Goal: Entertainment & Leisure: Browse casually

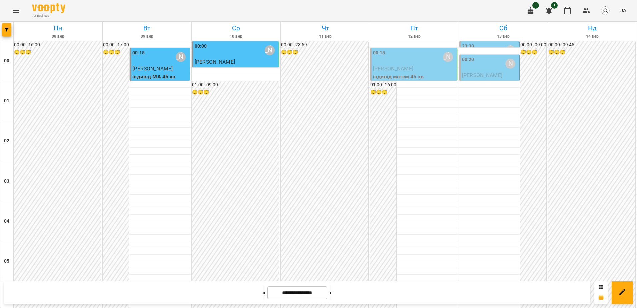
click at [21, 10] on button "Menu" at bounding box center [16, 11] width 16 height 16
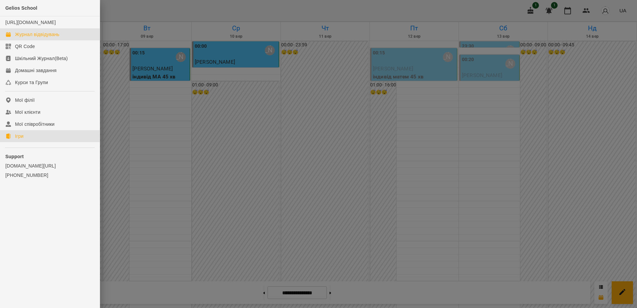
click at [23, 140] on div "Ігри" at bounding box center [19, 136] width 8 height 7
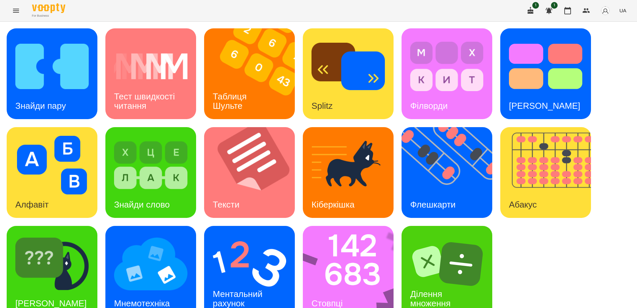
scroll to position [15, 0]
click at [430, 164] on img at bounding box center [451, 172] width 99 height 91
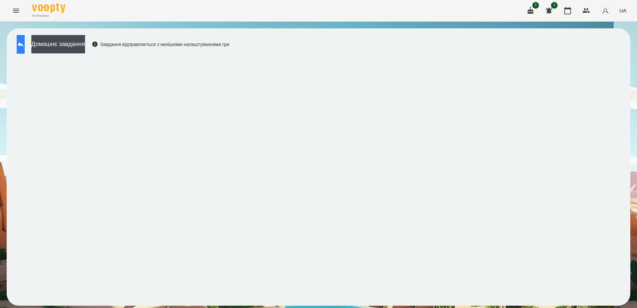
click at [25, 47] on icon at bounding box center [21, 44] width 8 height 8
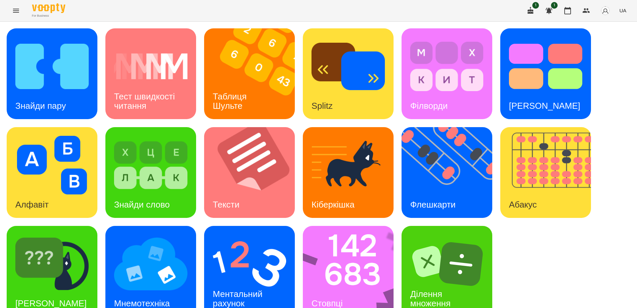
scroll to position [15, 0]
click at [343, 273] on img at bounding box center [352, 271] width 99 height 91
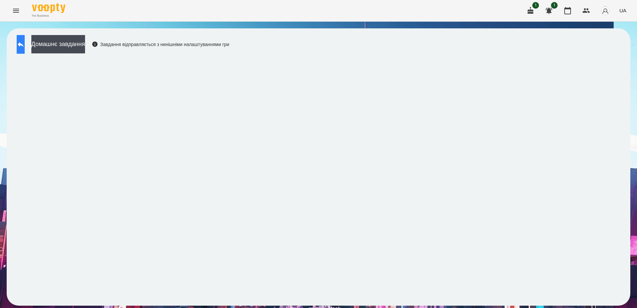
click at [25, 47] on button at bounding box center [21, 44] width 8 height 19
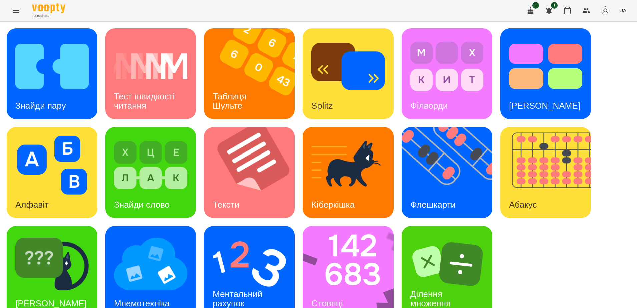
scroll to position [15, 0]
click at [43, 250] on img at bounding box center [51, 264] width 73 height 59
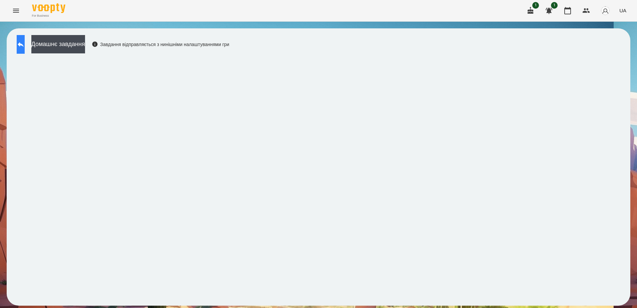
click at [25, 42] on button at bounding box center [21, 44] width 8 height 19
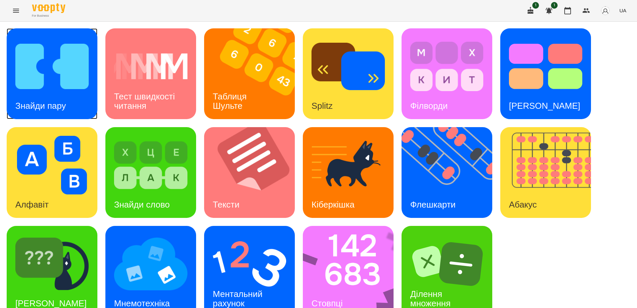
click at [46, 62] on img at bounding box center [51, 66] width 73 height 59
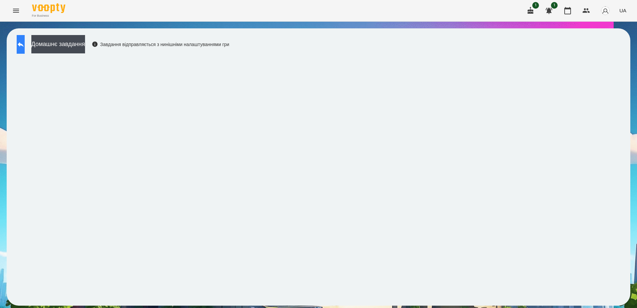
click at [24, 48] on icon at bounding box center [21, 44] width 8 height 8
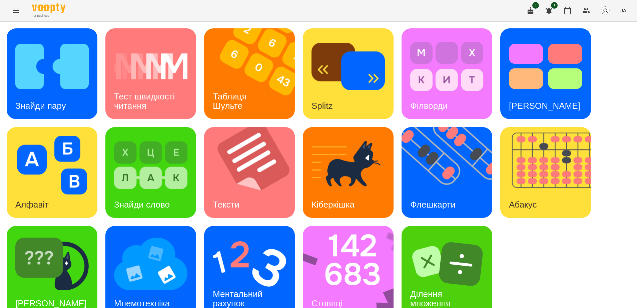
scroll to position [15, 0]
click at [249, 83] on div "Таблиця Шульте" at bounding box center [231, 101] width 54 height 36
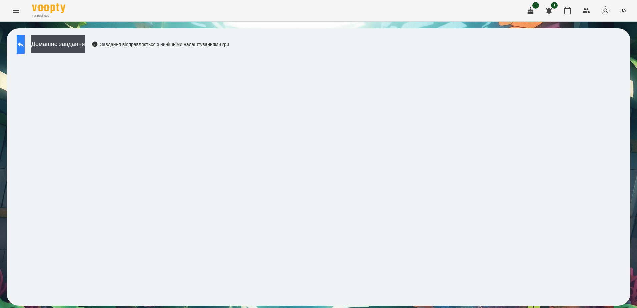
click at [25, 42] on button at bounding box center [21, 44] width 8 height 19
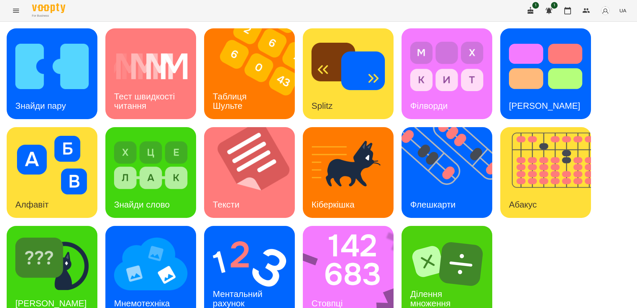
scroll to position [15, 0]
click at [343, 167] on img at bounding box center [348, 165] width 73 height 59
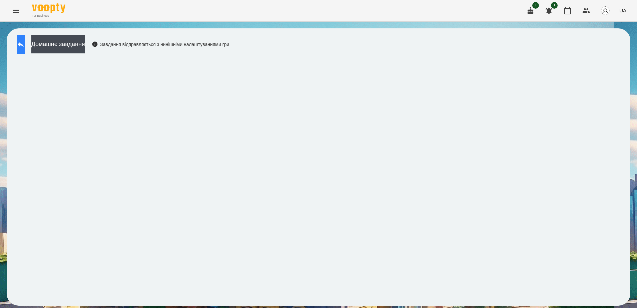
click at [24, 48] on icon at bounding box center [21, 44] width 8 height 8
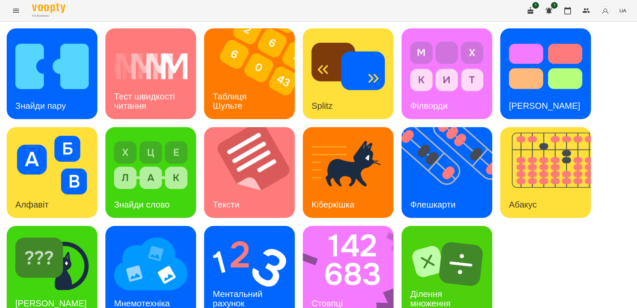
scroll to position [15, 0]
click at [155, 251] on img at bounding box center [150, 264] width 73 height 59
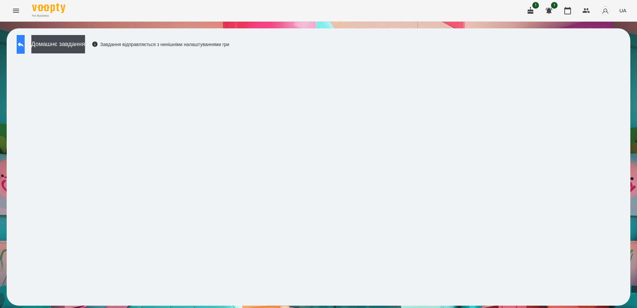
click at [25, 40] on icon at bounding box center [21, 44] width 8 height 8
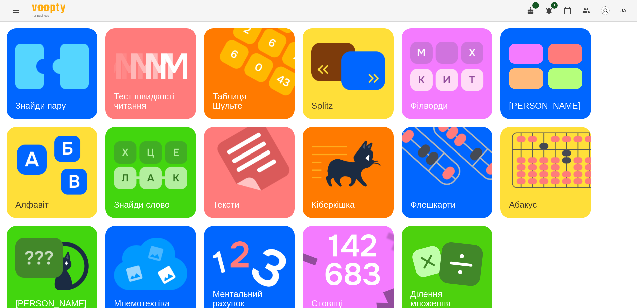
scroll to position [15, 0]
click at [229, 289] on h3 "Ментальний рахунок" at bounding box center [239, 298] width 52 height 19
